Goal: Information Seeking & Learning: Learn about a topic

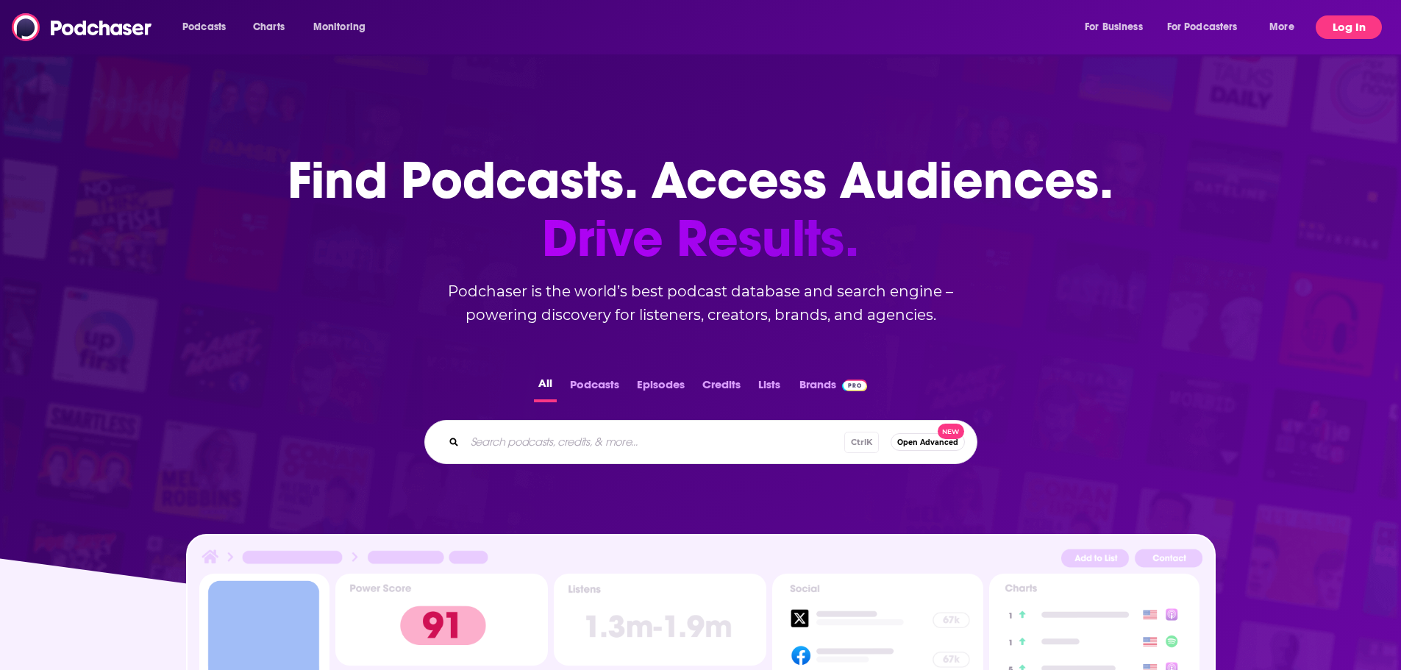
click at [1356, 25] on button "Log In" at bounding box center [1348, 27] width 66 height 24
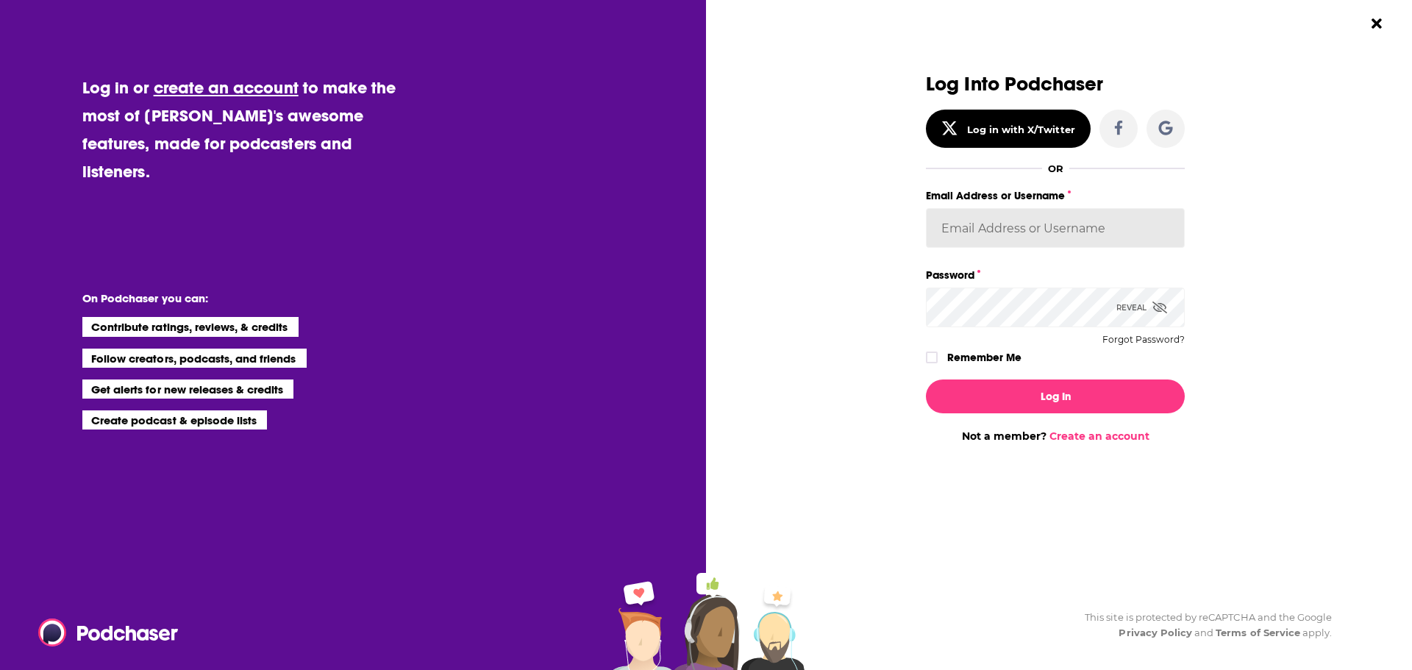
click at [983, 223] on input "Email Address or Username" at bounding box center [1055, 228] width 259 height 40
type input "BerkMarc"
click at [926, 379] on button "Log In" at bounding box center [1055, 396] width 259 height 34
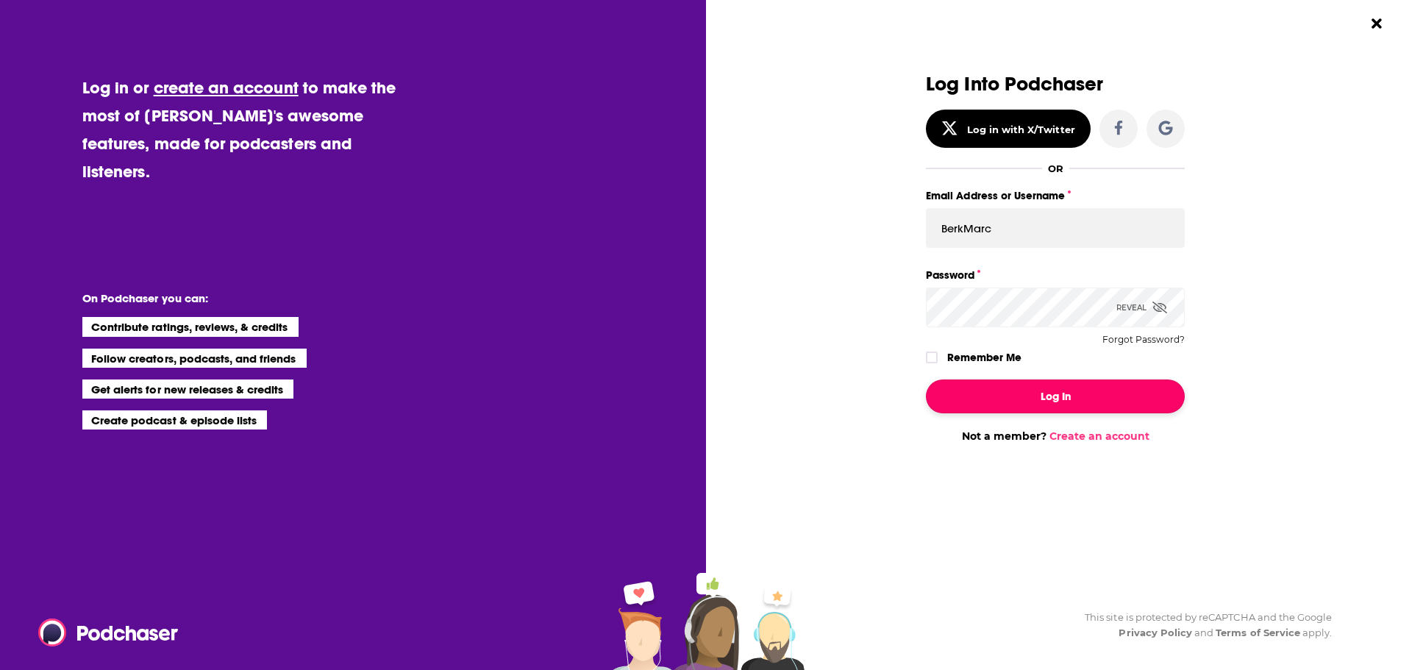
click at [1016, 395] on button "Log In" at bounding box center [1055, 396] width 259 height 34
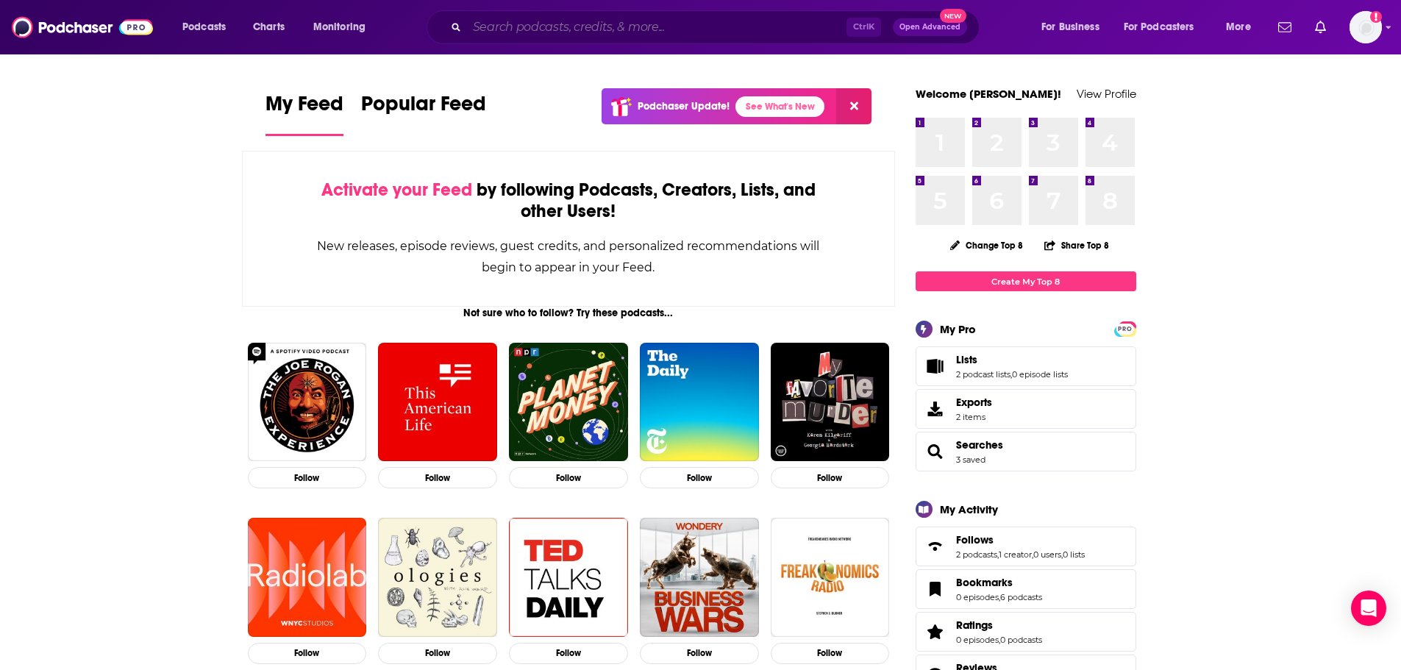
click at [629, 28] on input "Search podcasts, credits, & more..." at bounding box center [656, 27] width 379 height 24
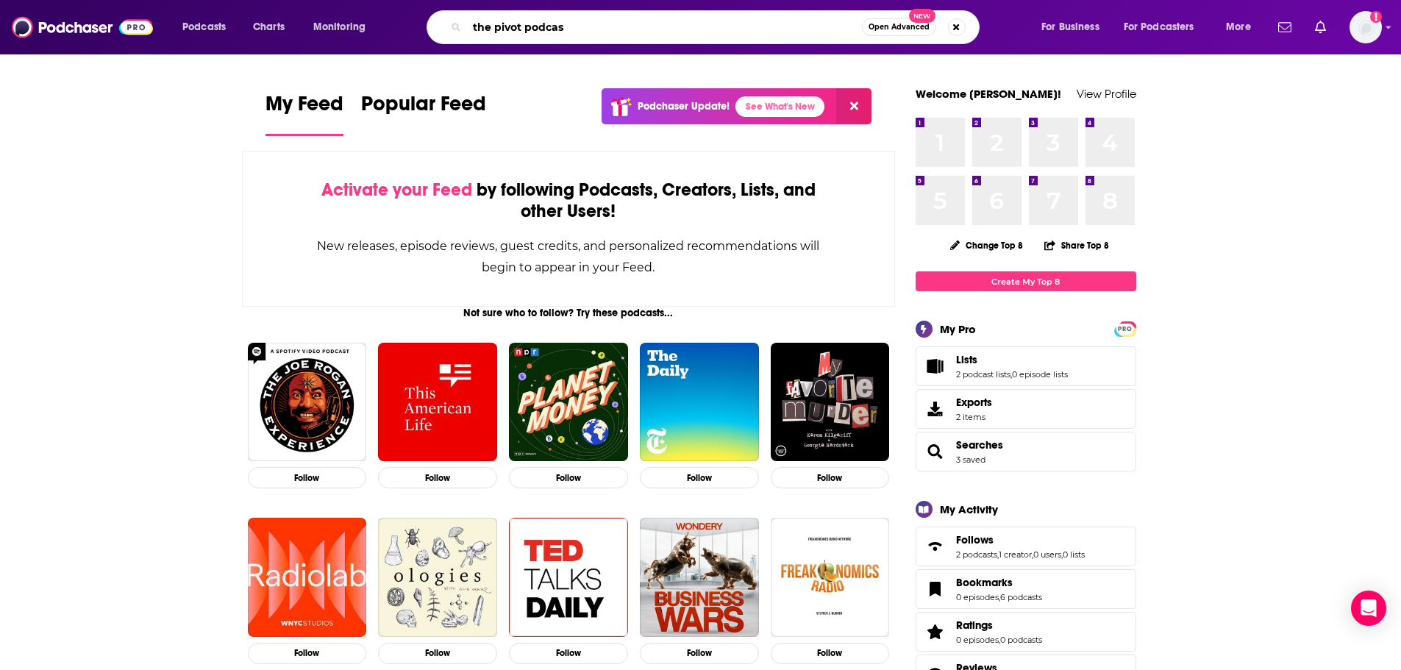
type input "the pivot podcas"
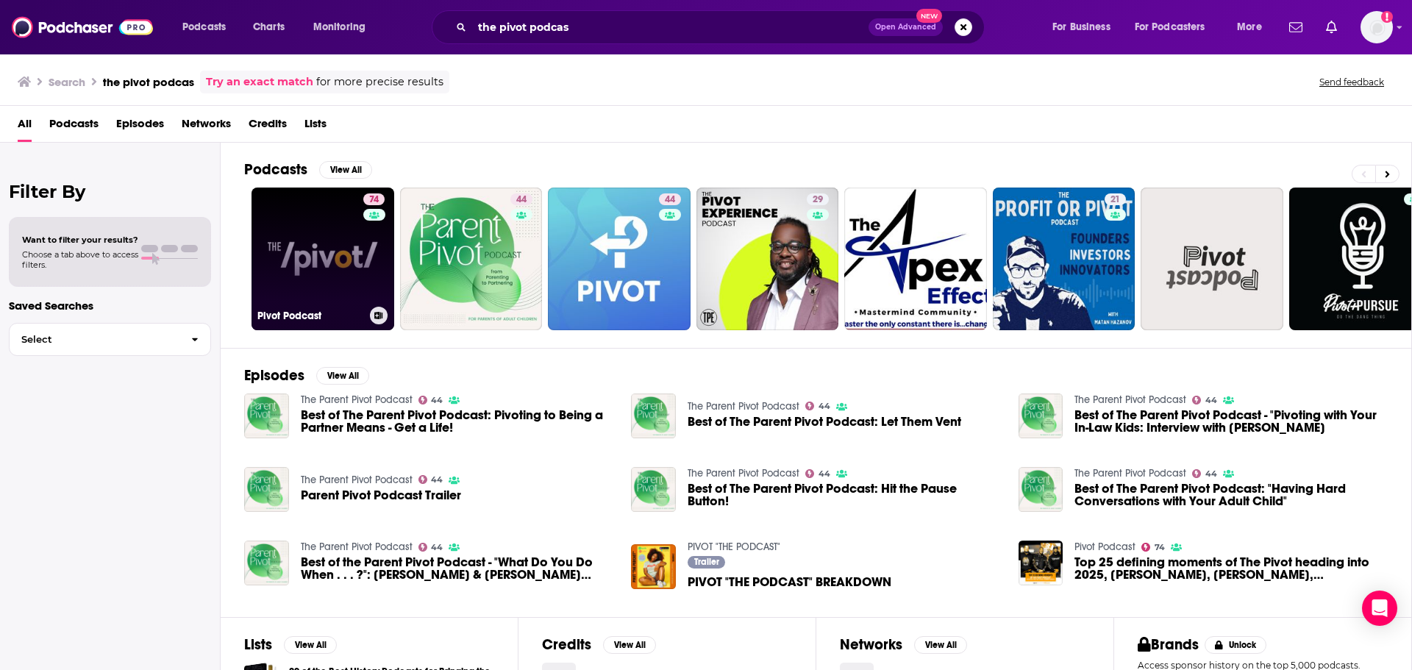
click at [315, 251] on link "74 Pivot Podcast" at bounding box center [322, 258] width 143 height 143
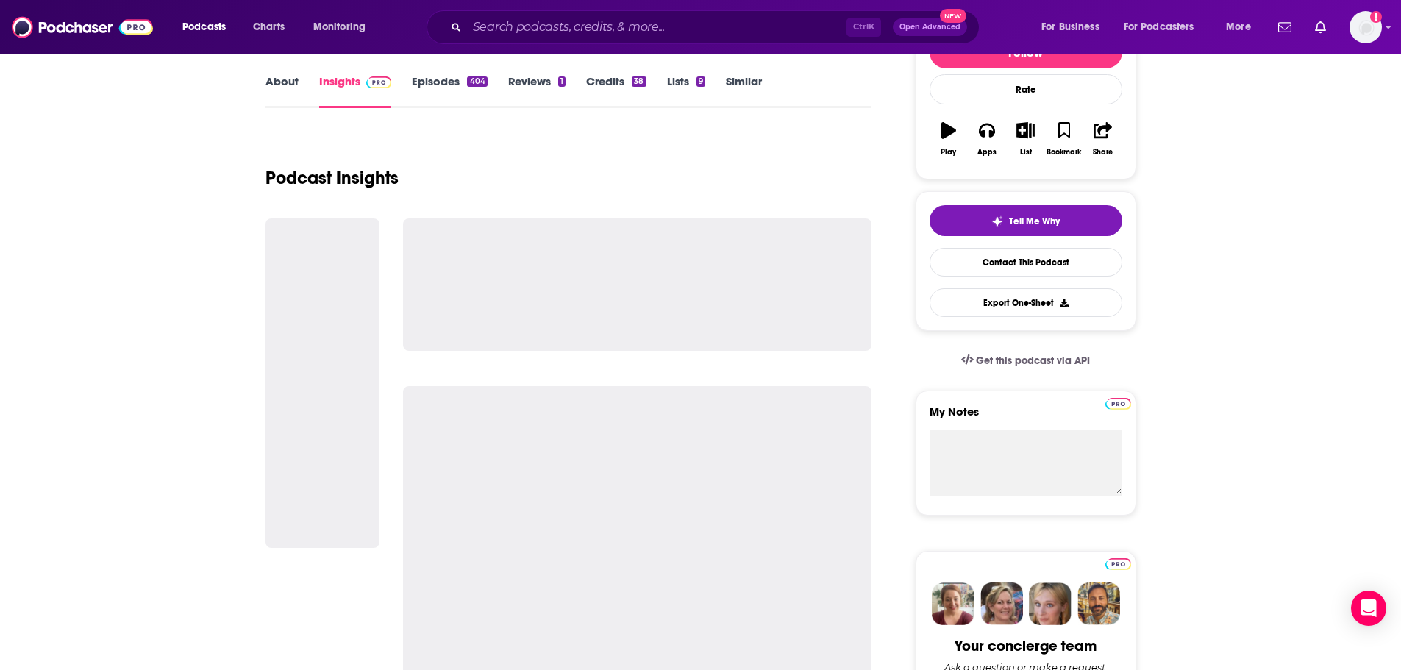
scroll to position [294, 0]
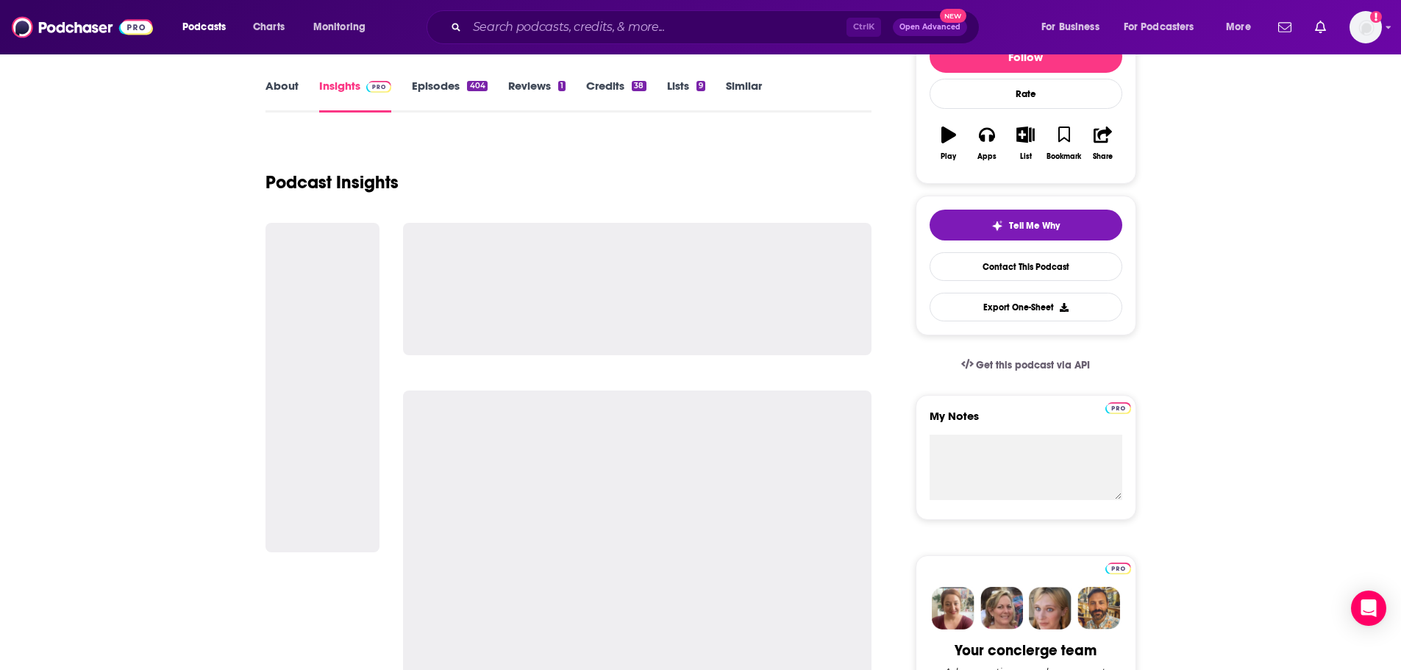
scroll to position [0, 0]
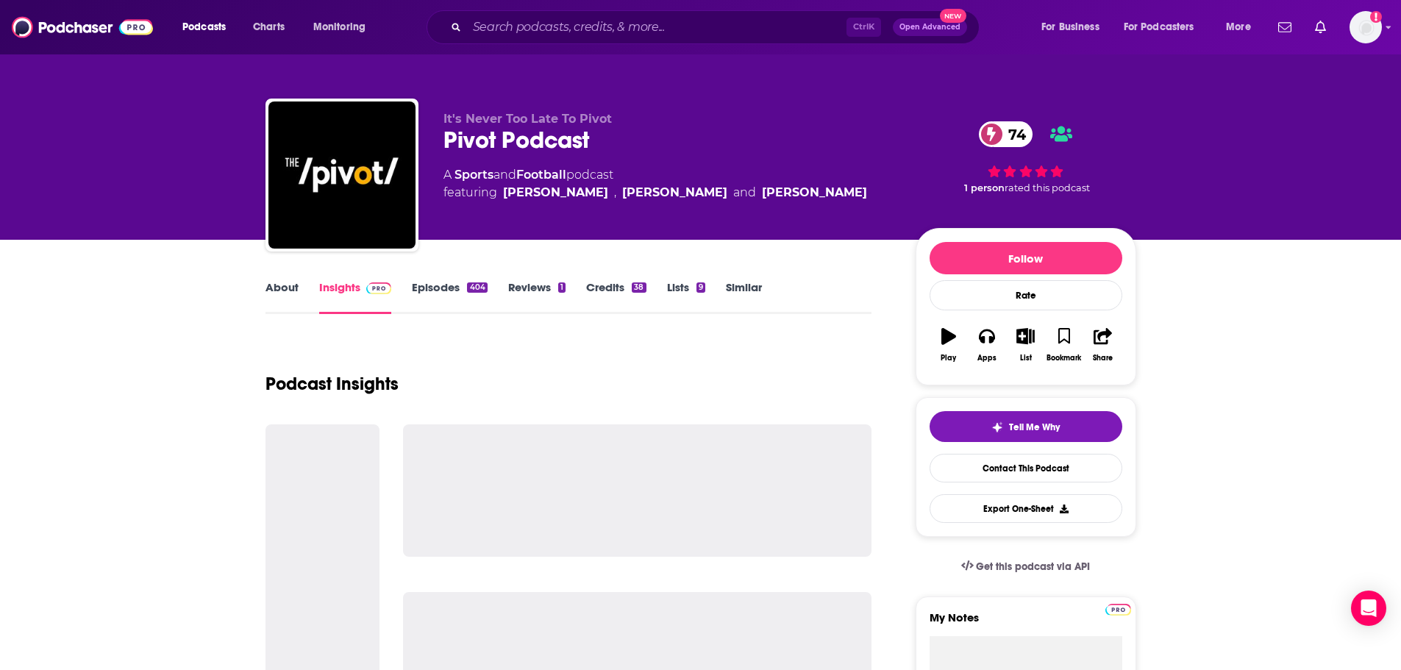
click at [267, 293] on link "About" at bounding box center [281, 297] width 33 height 34
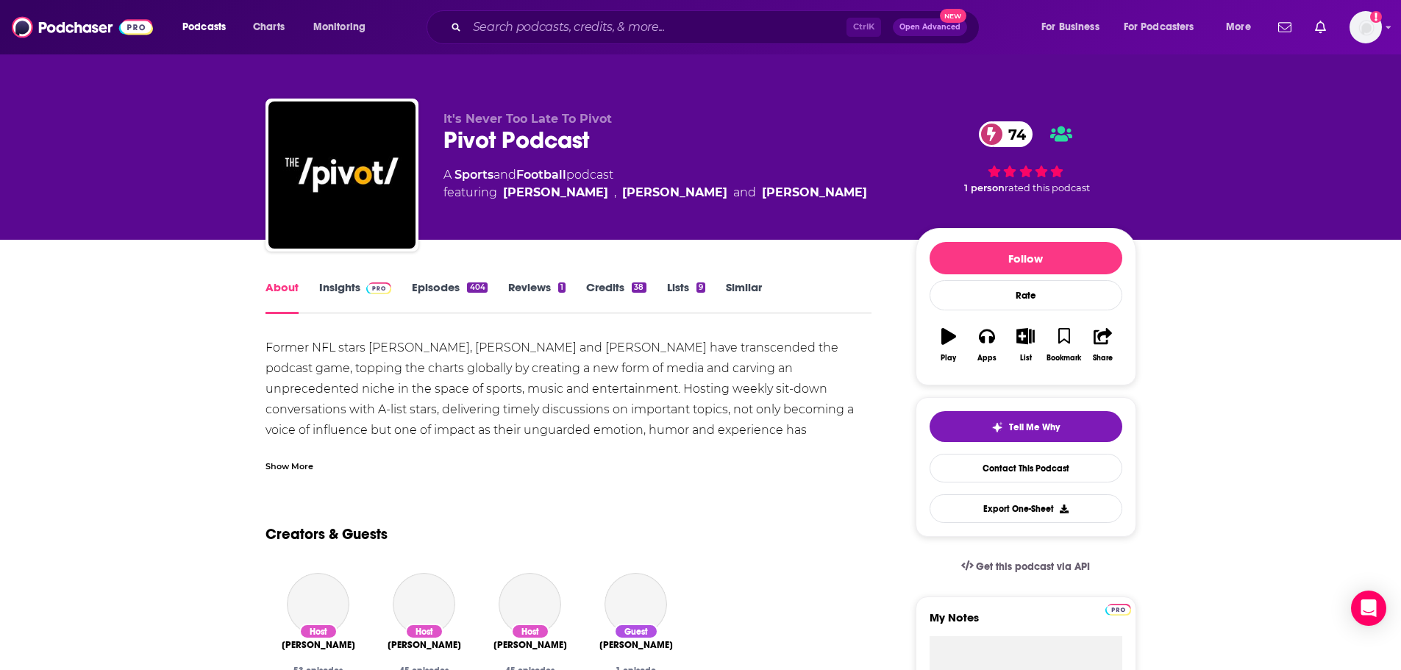
click at [367, 286] on img at bounding box center [379, 288] width 26 height 12
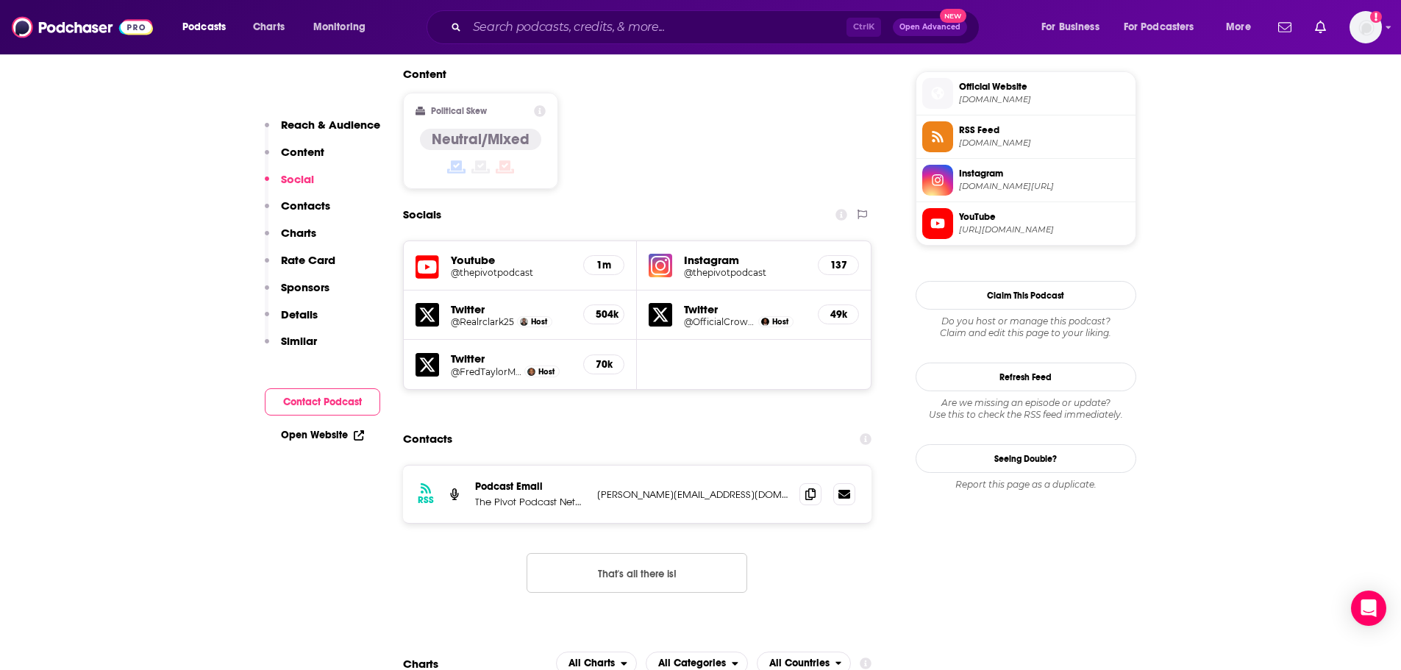
scroll to position [1250, 0]
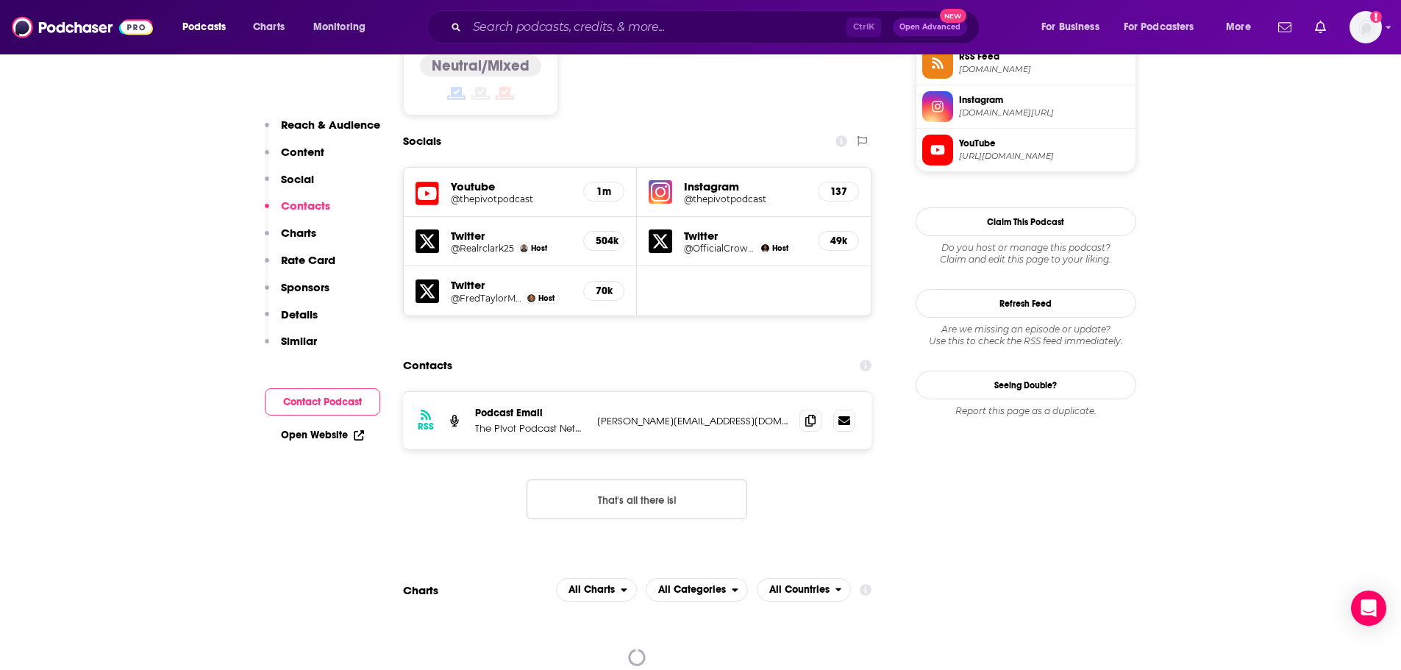
click at [653, 479] on button "That's all there is!" at bounding box center [636, 499] width 221 height 40
click at [546, 22] on input "Search podcasts, credits, & more..." at bounding box center [656, 27] width 379 height 24
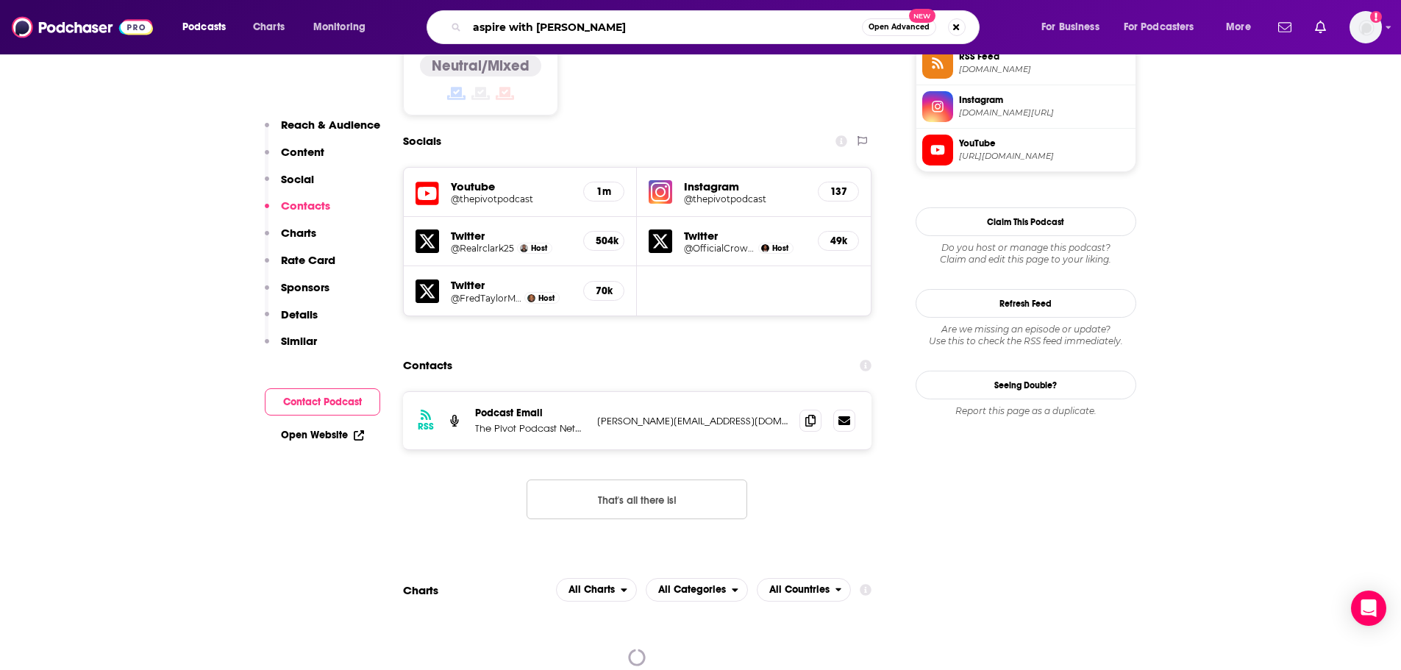
type input "aspire with [PERSON_NAME]"
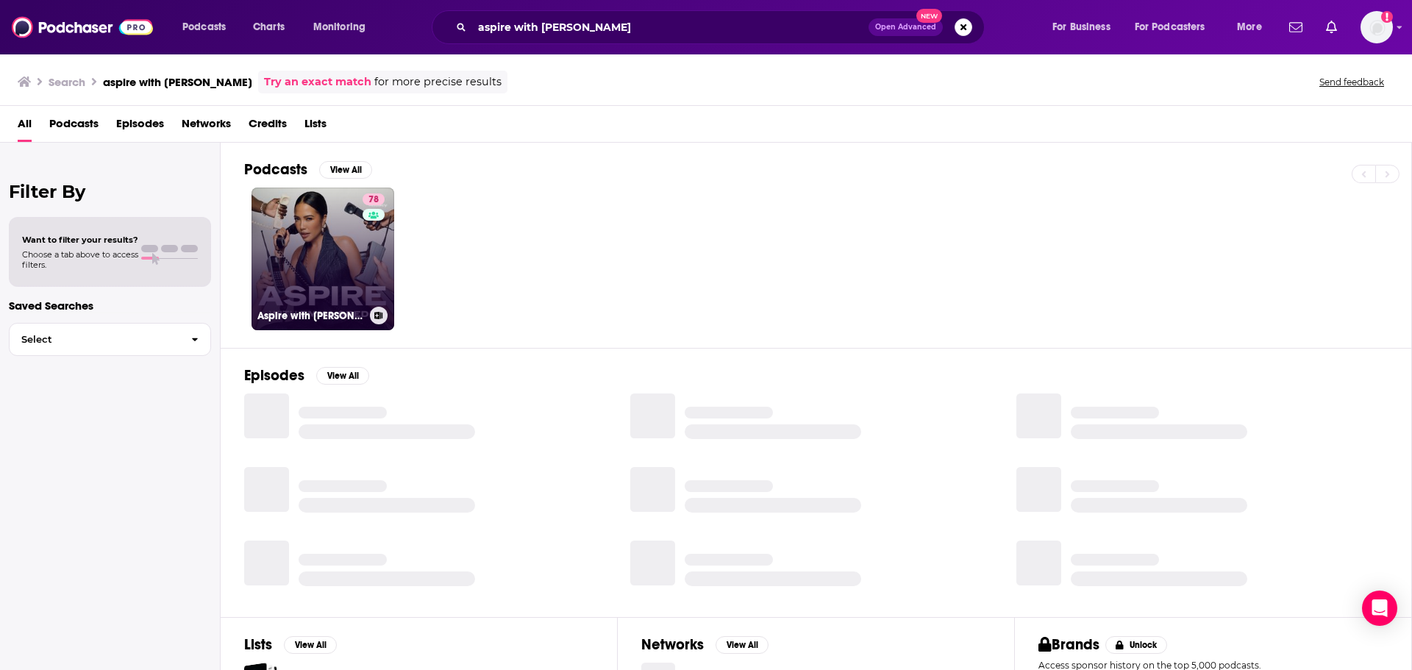
click at [341, 301] on link "78 Aspire with [PERSON_NAME]" at bounding box center [322, 258] width 143 height 143
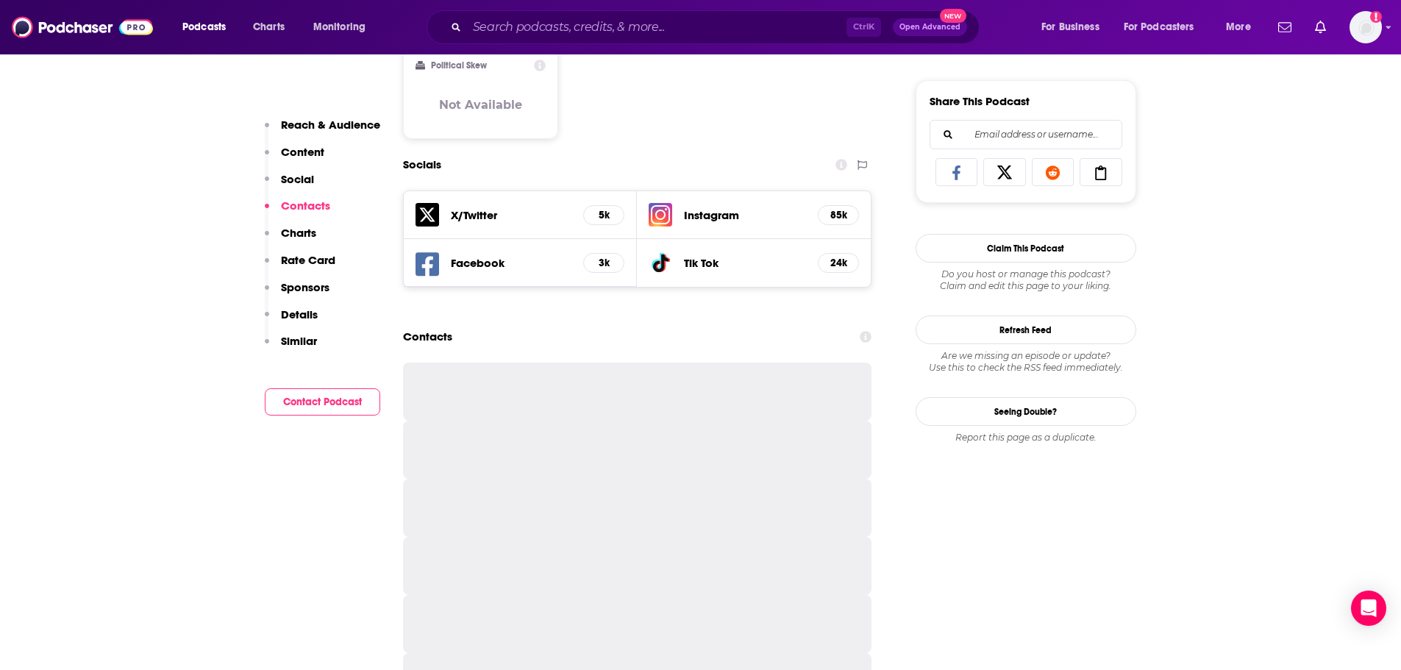
scroll to position [1103, 0]
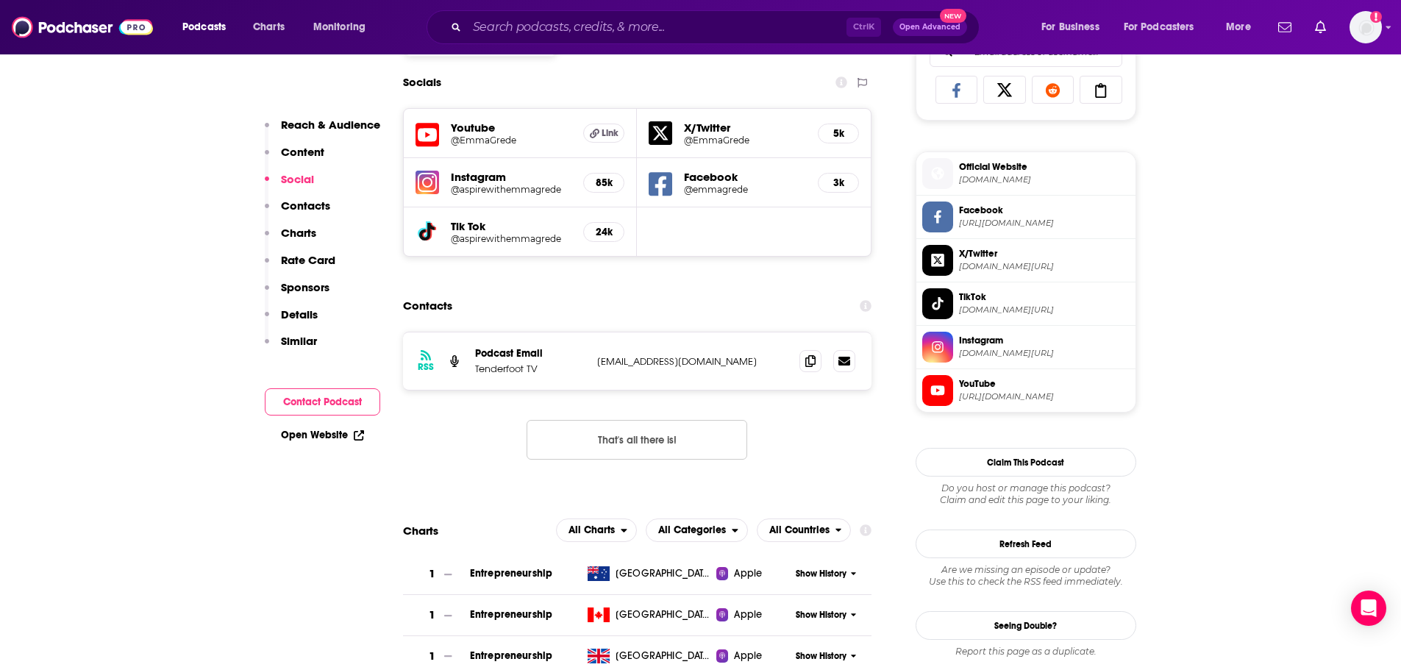
scroll to position [1029, 0]
